Goal: Transaction & Acquisition: Purchase product/service

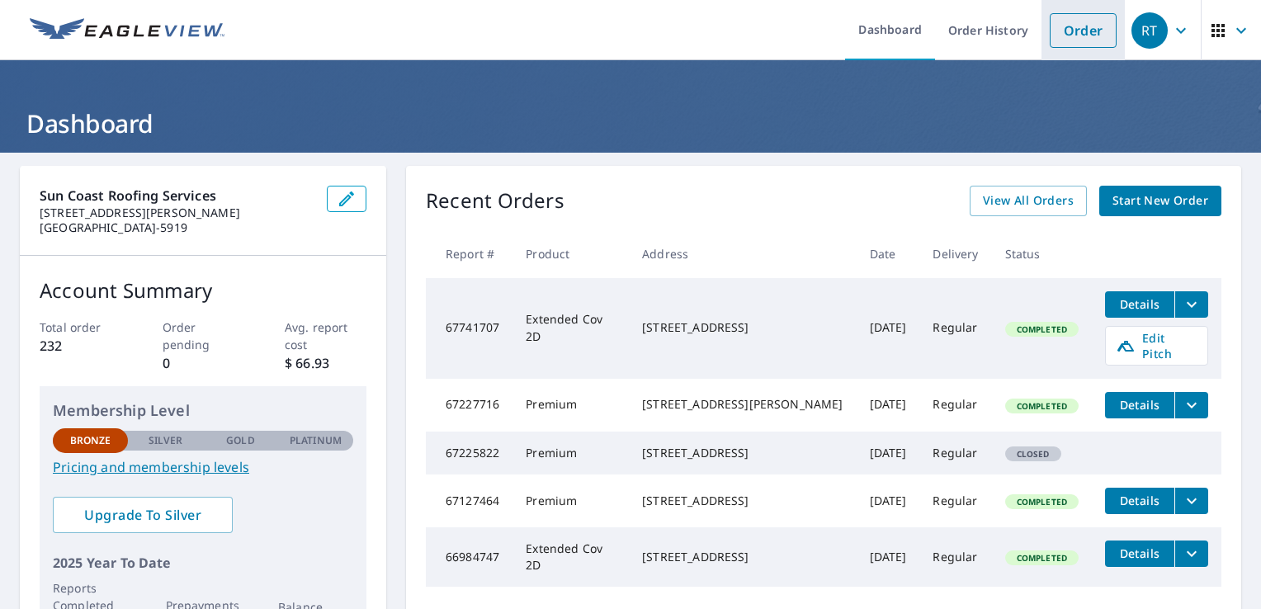
click at [1076, 28] on link "Order" at bounding box center [1083, 30] width 67 height 35
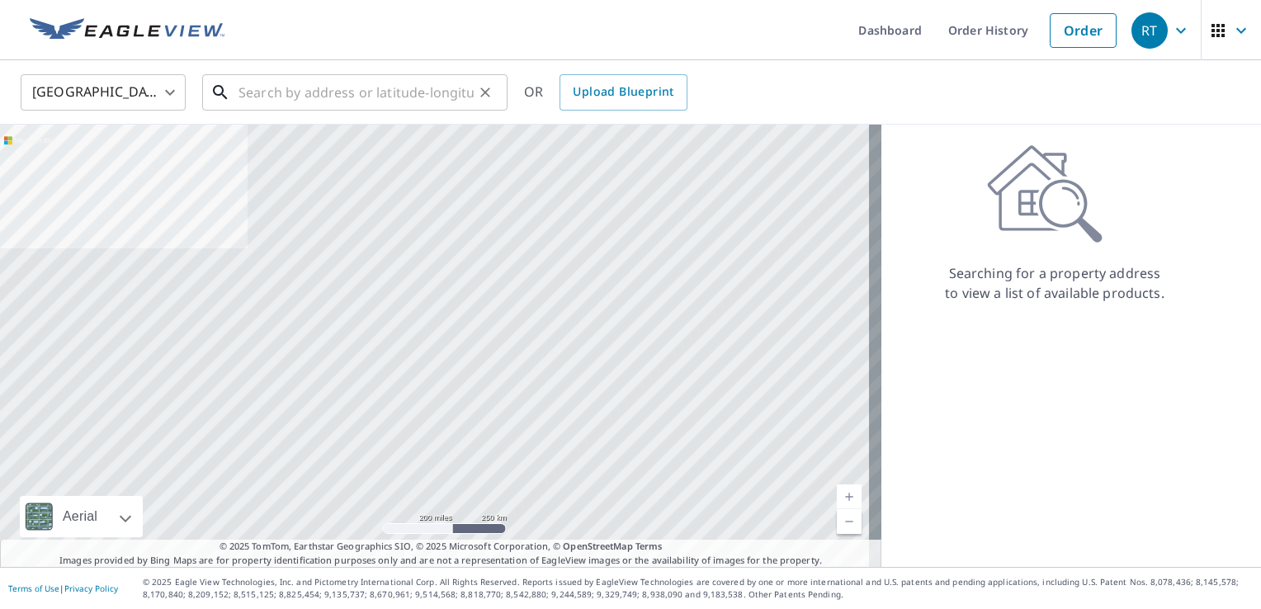
click at [287, 79] on input "text" at bounding box center [356, 92] width 235 height 46
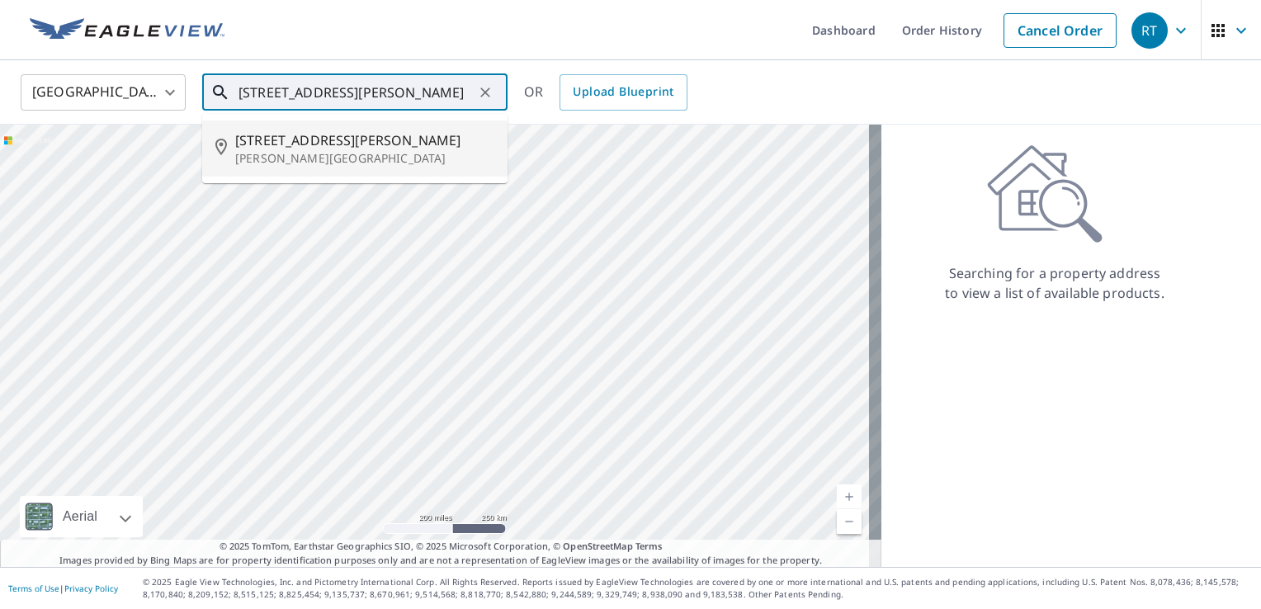
click at [327, 141] on span "[STREET_ADDRESS][PERSON_NAME]" at bounding box center [364, 140] width 259 height 20
type input "[STREET_ADDRESS][PERSON_NAME][PERSON_NAME]"
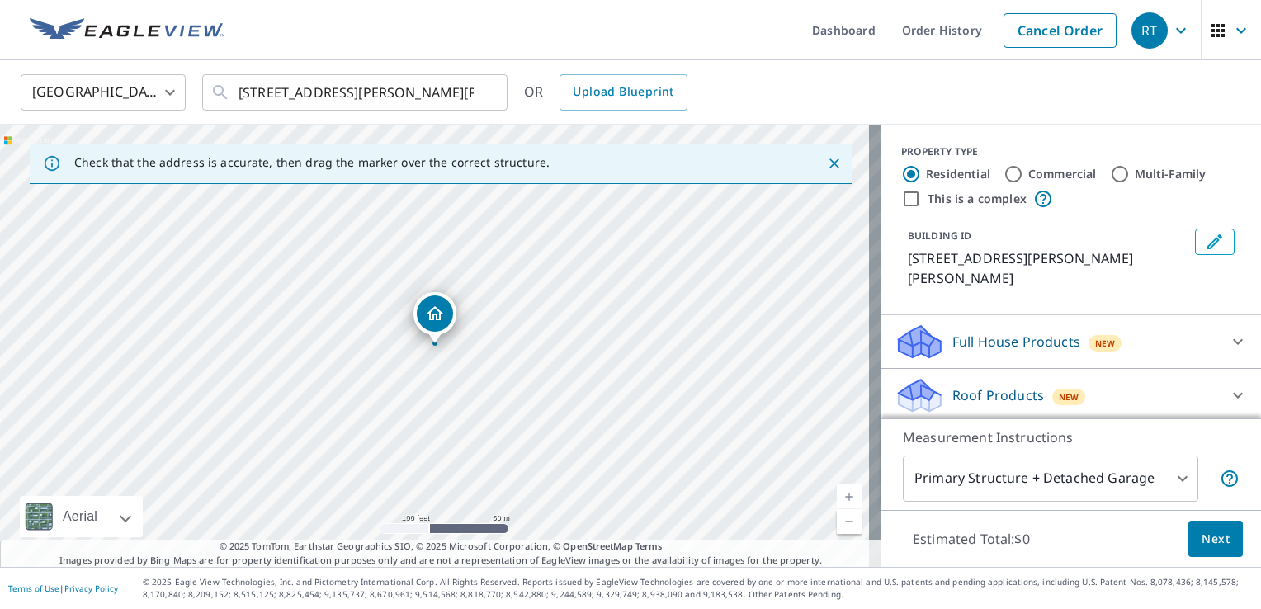
click at [1024, 385] on p "Roof Products" at bounding box center [999, 395] width 92 height 20
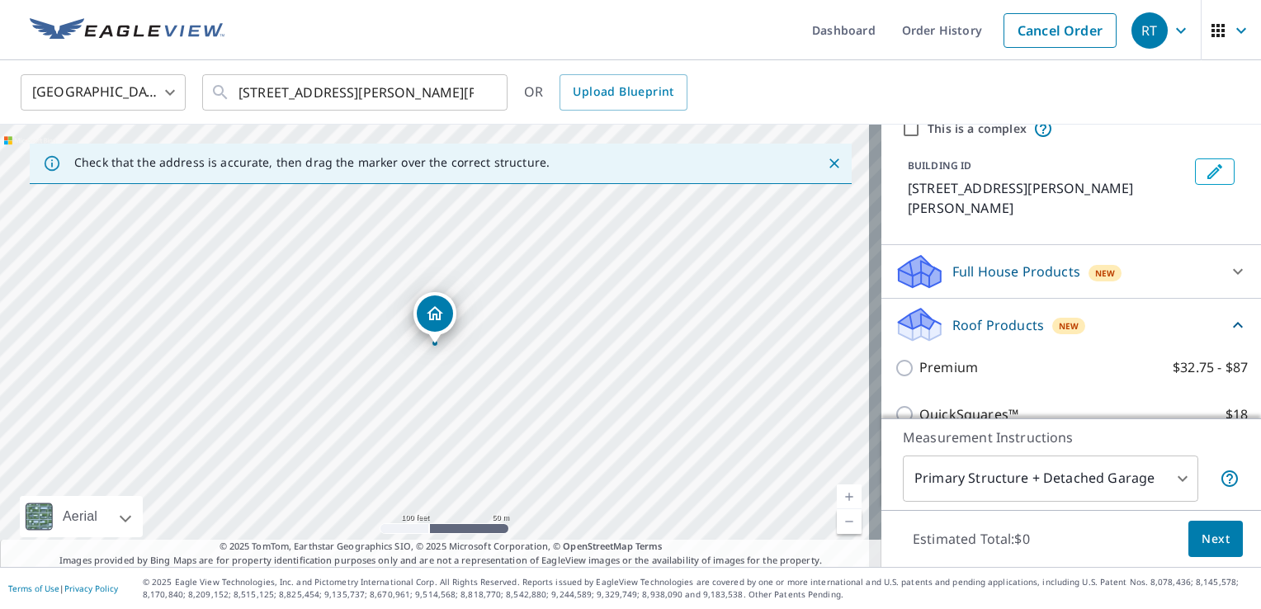
scroll to position [165, 0]
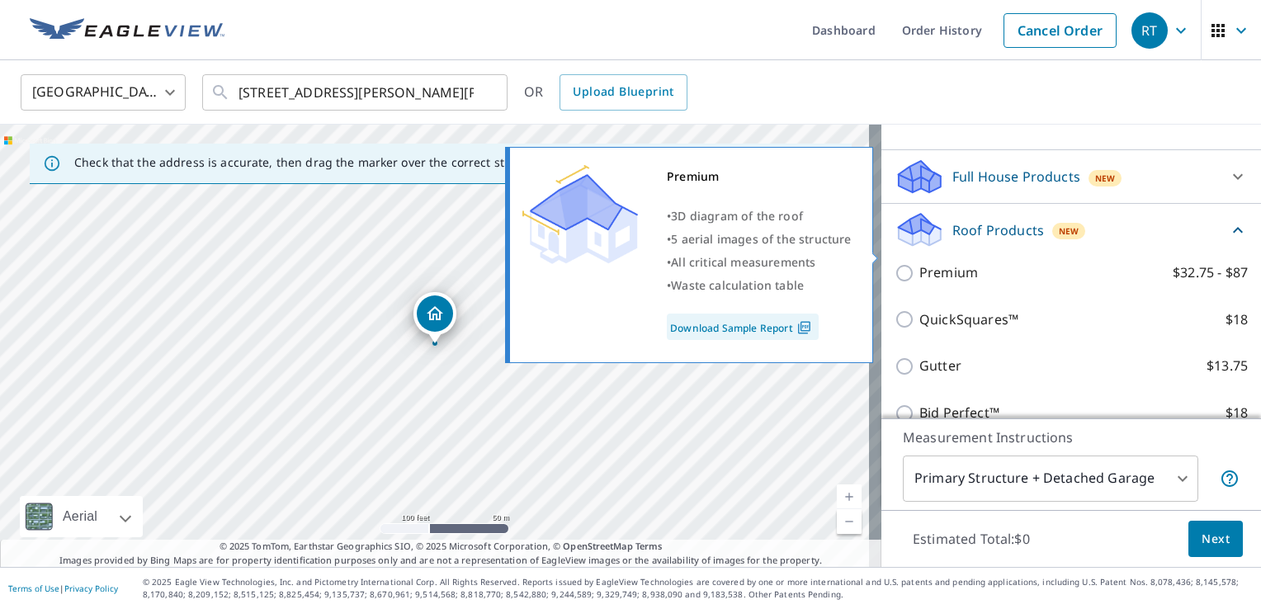
click at [895, 263] on input "Premium $32.75 - $87" at bounding box center [907, 273] width 25 height 20
checkbox input "true"
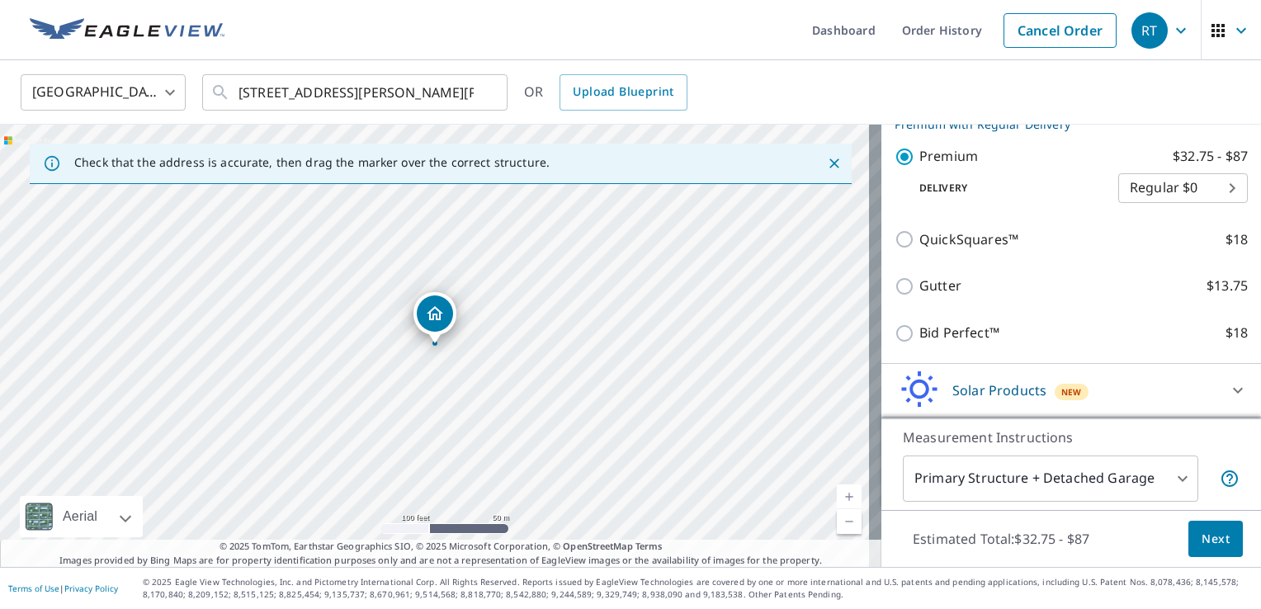
scroll to position [338, 0]
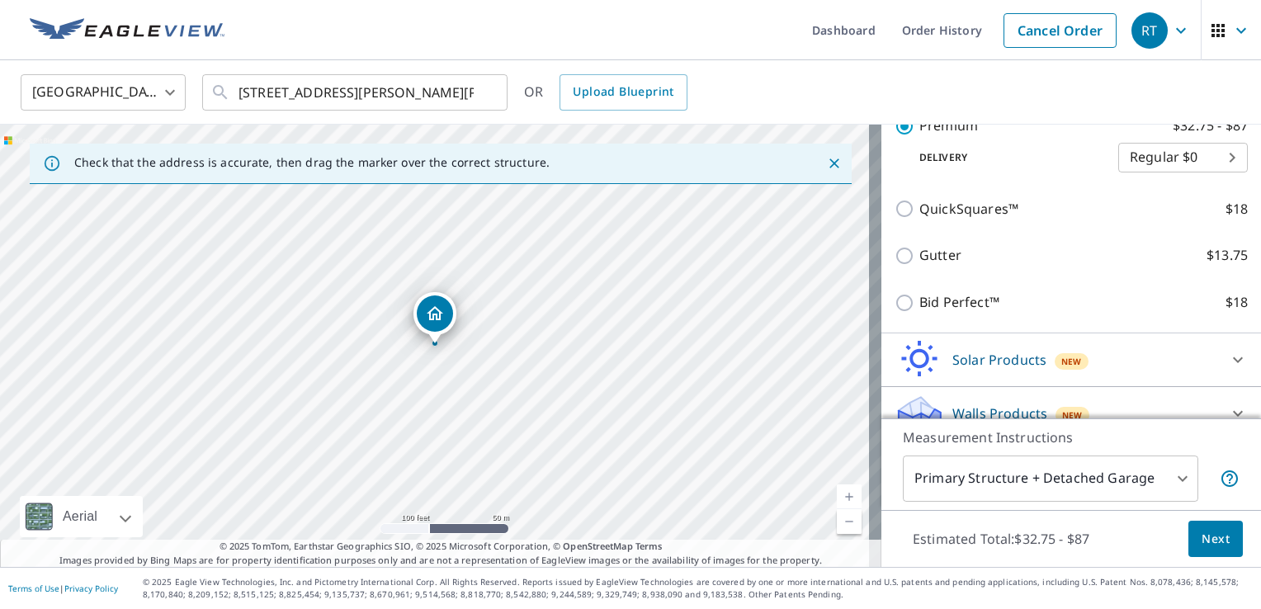
click at [1175, 477] on body "RT RT Dashboard Order History Cancel Order RT [GEOGRAPHIC_DATA] US ​ [STREET_AD…" at bounding box center [630, 304] width 1261 height 609
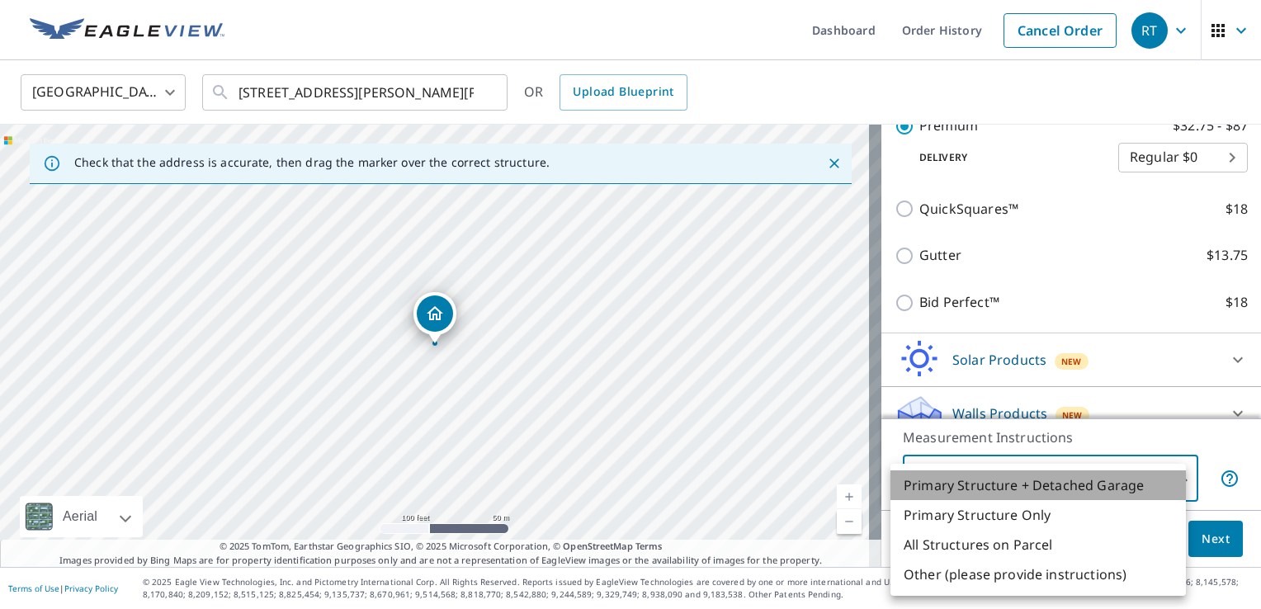
click at [1047, 489] on li "Primary Structure + Detached Garage" at bounding box center [1039, 486] width 296 height 30
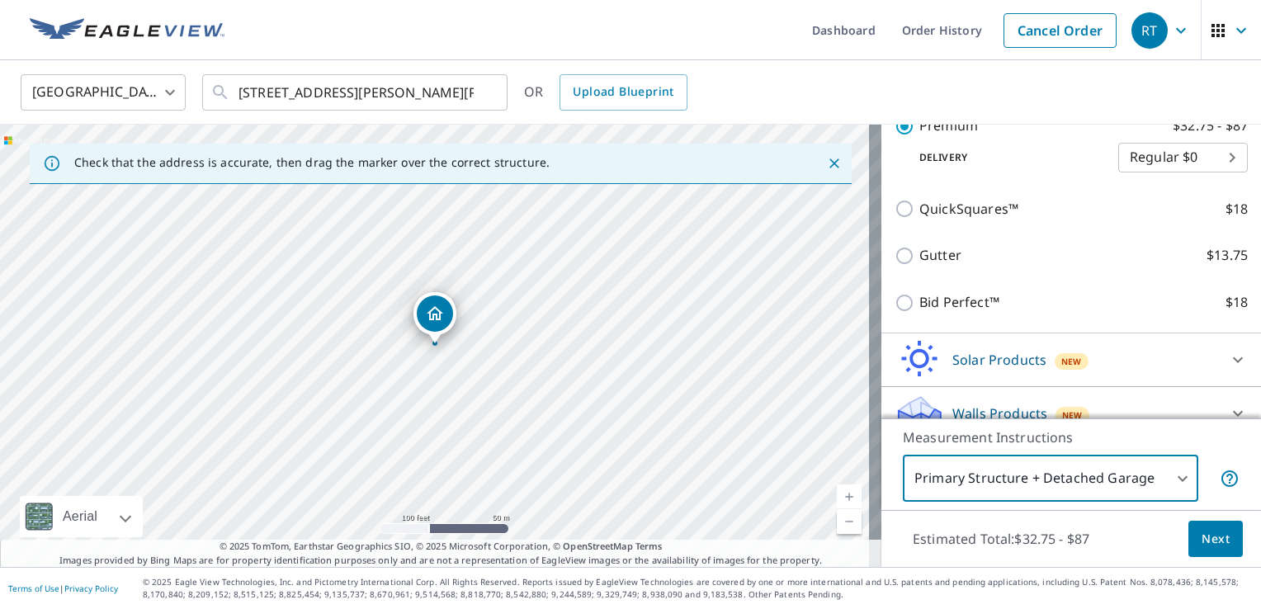
click at [1161, 484] on body "RT RT Dashboard Order History Cancel Order RT [GEOGRAPHIC_DATA] US ​ [STREET_AD…" at bounding box center [630, 304] width 1261 height 609
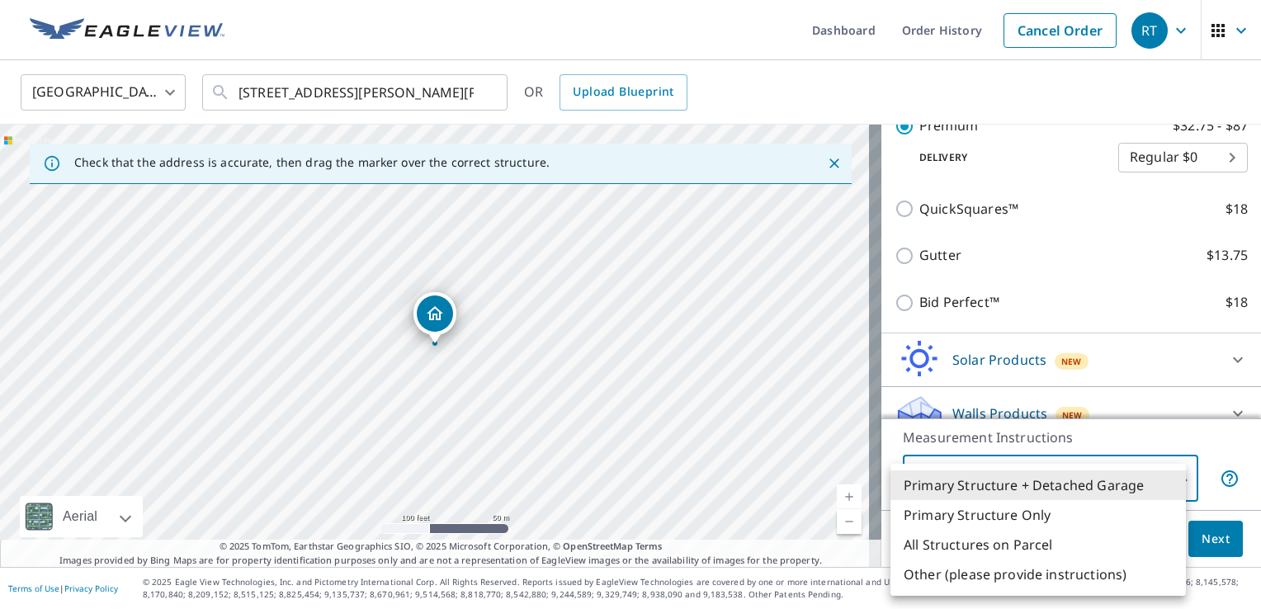
click at [1098, 489] on li "Primary Structure + Detached Garage" at bounding box center [1039, 486] width 296 height 30
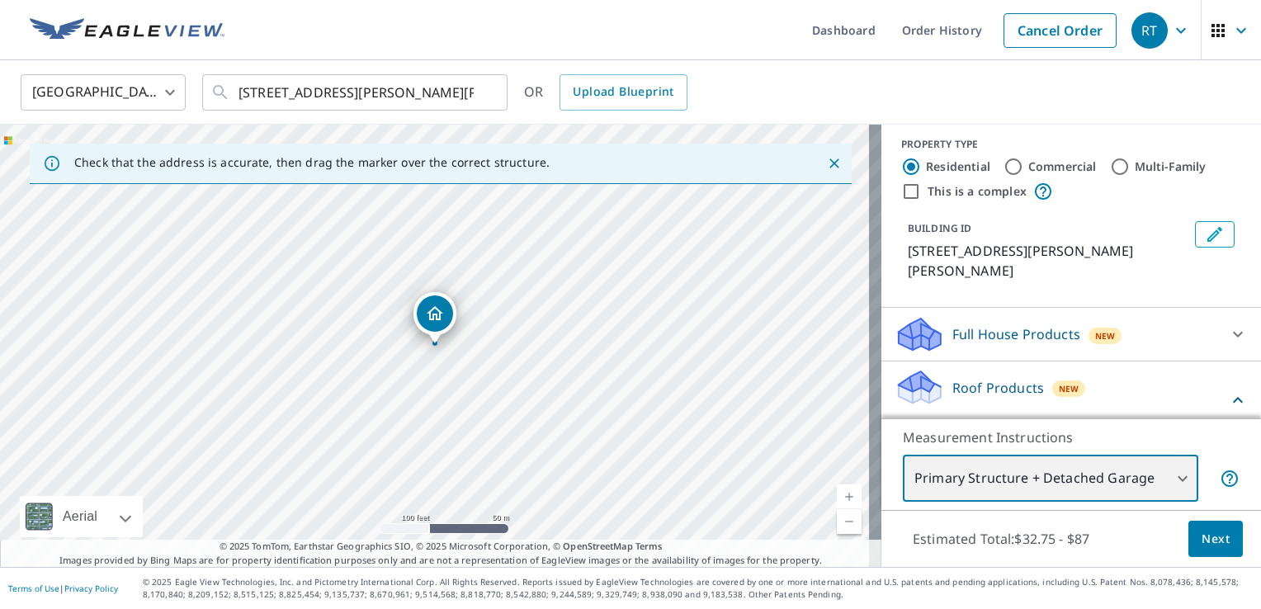
scroll to position [173, 0]
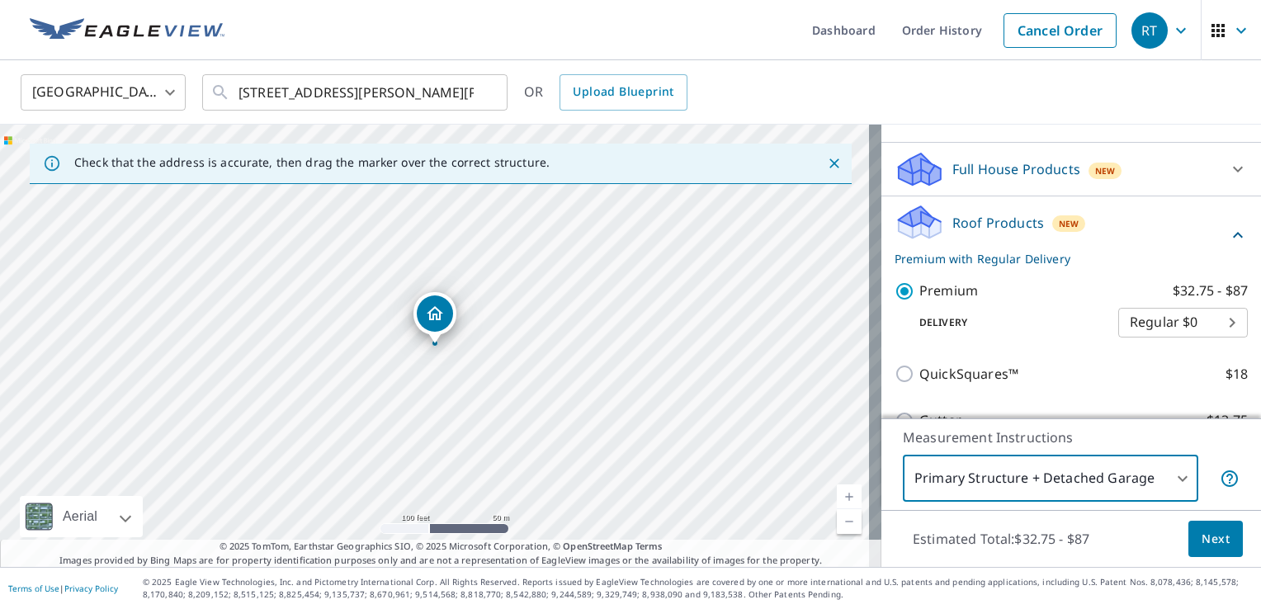
click at [1205, 533] on span "Next" at bounding box center [1216, 539] width 28 height 21
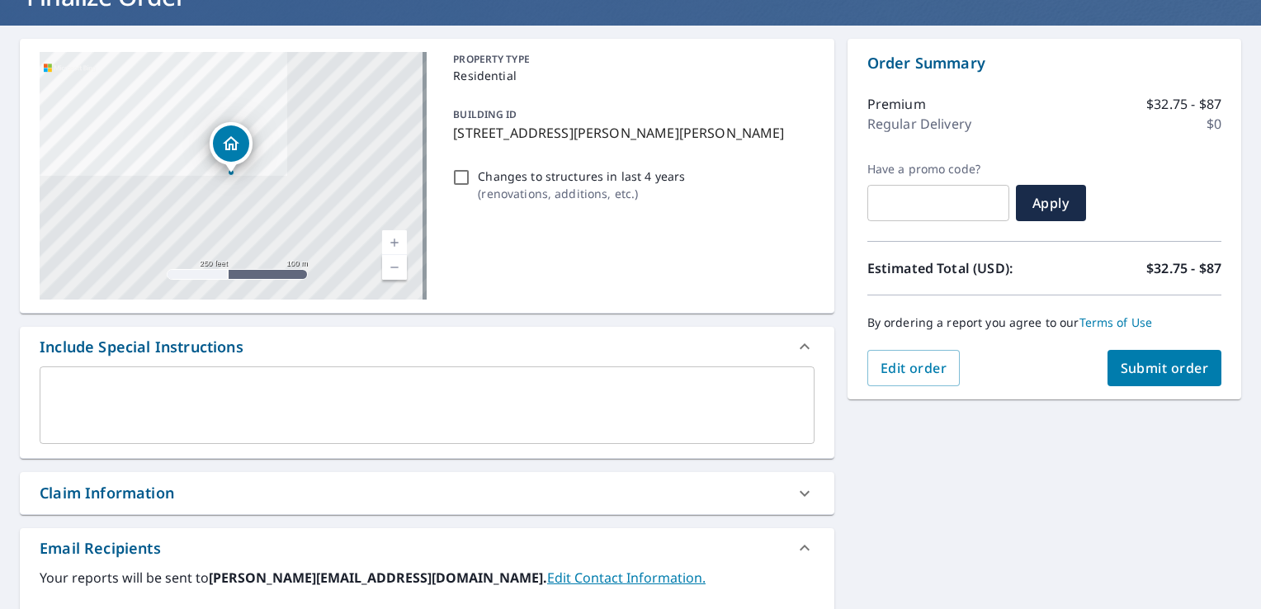
scroll to position [330, 0]
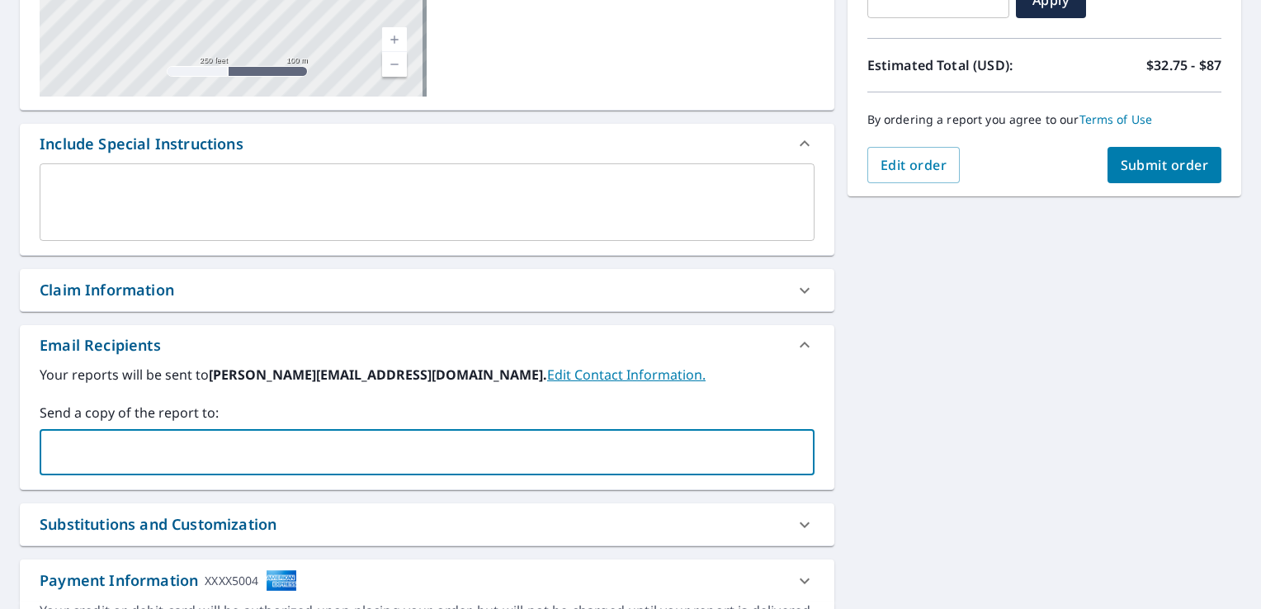
click at [158, 459] on input "text" at bounding box center [414, 452] width 735 height 31
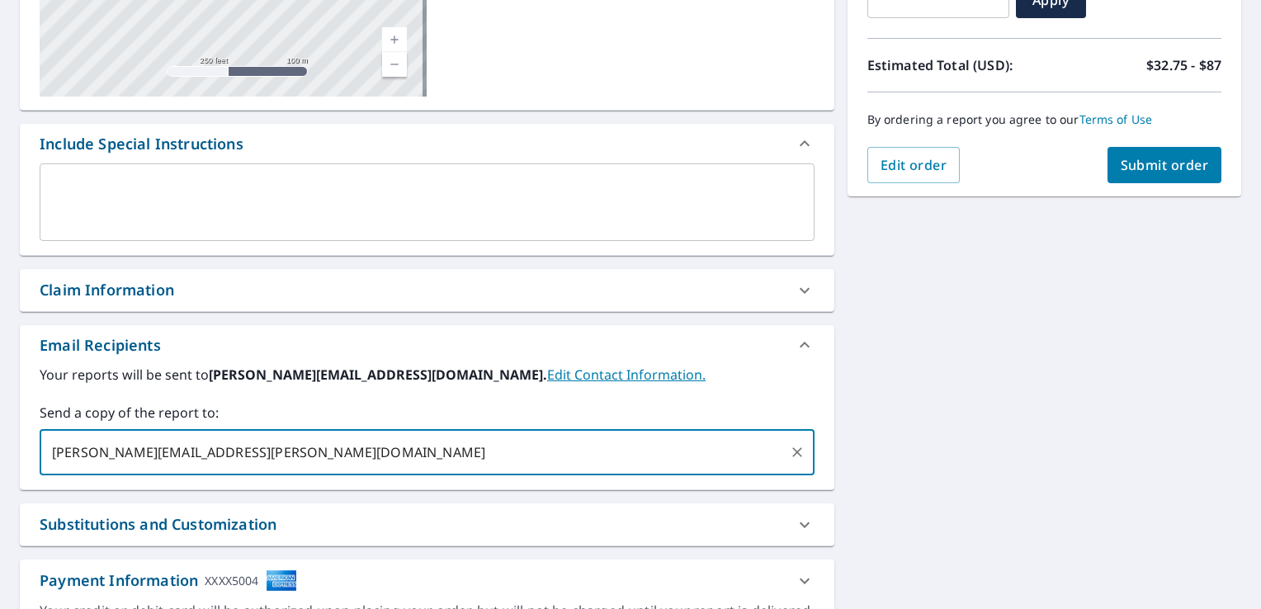
type input "[PERSON_NAME][EMAIL_ADDRESS][PERSON_NAME][DOMAIN_NAME]"
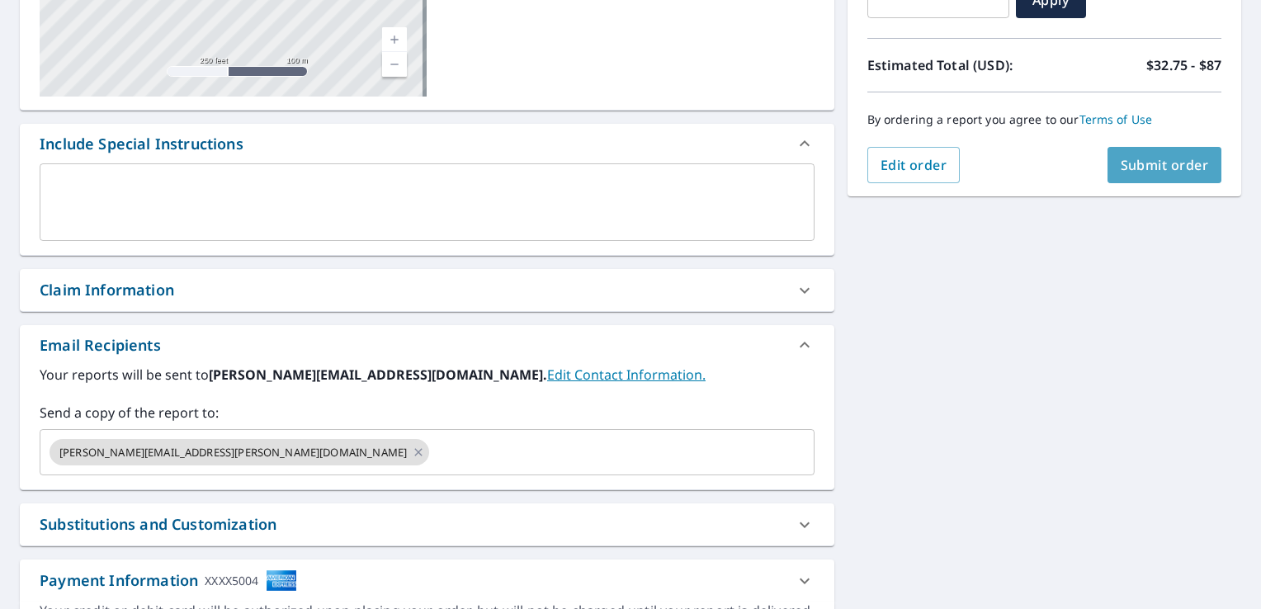
click at [1121, 158] on span "Submit order" at bounding box center [1165, 165] width 88 height 18
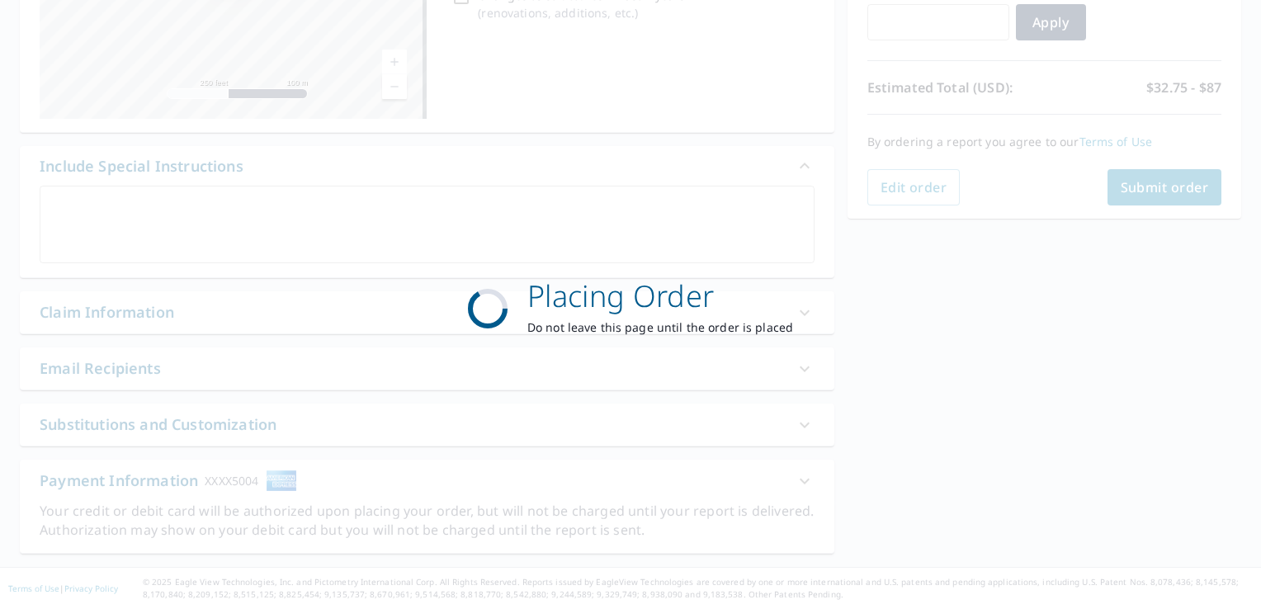
scroll to position [306, 0]
